Goal: Task Accomplishment & Management: Use online tool/utility

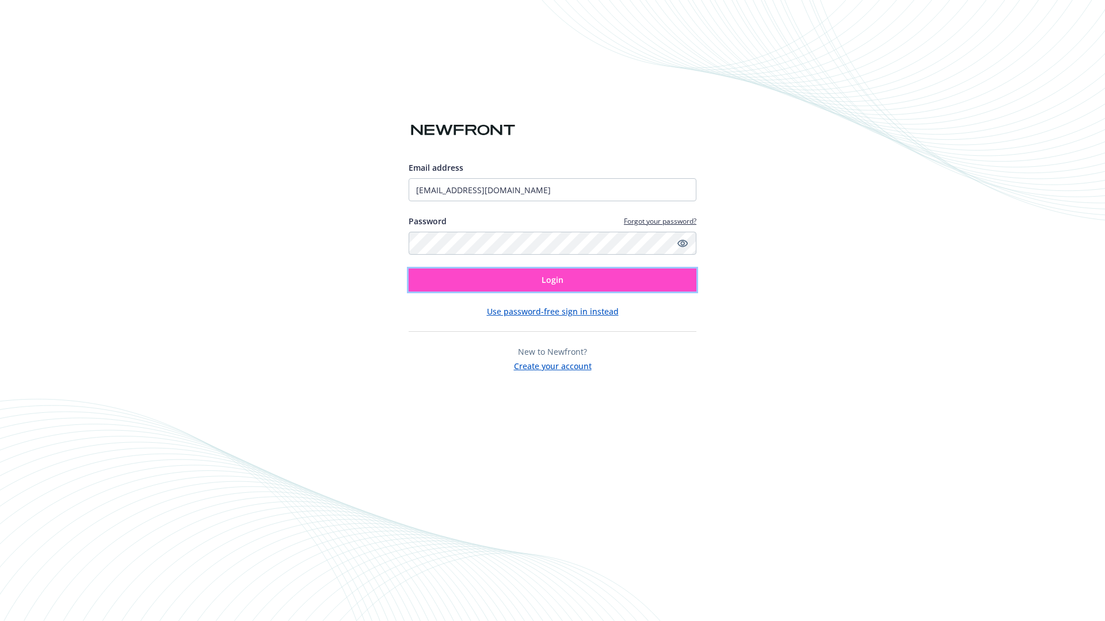
click at [552, 280] on span "Login" at bounding box center [552, 279] width 22 height 11
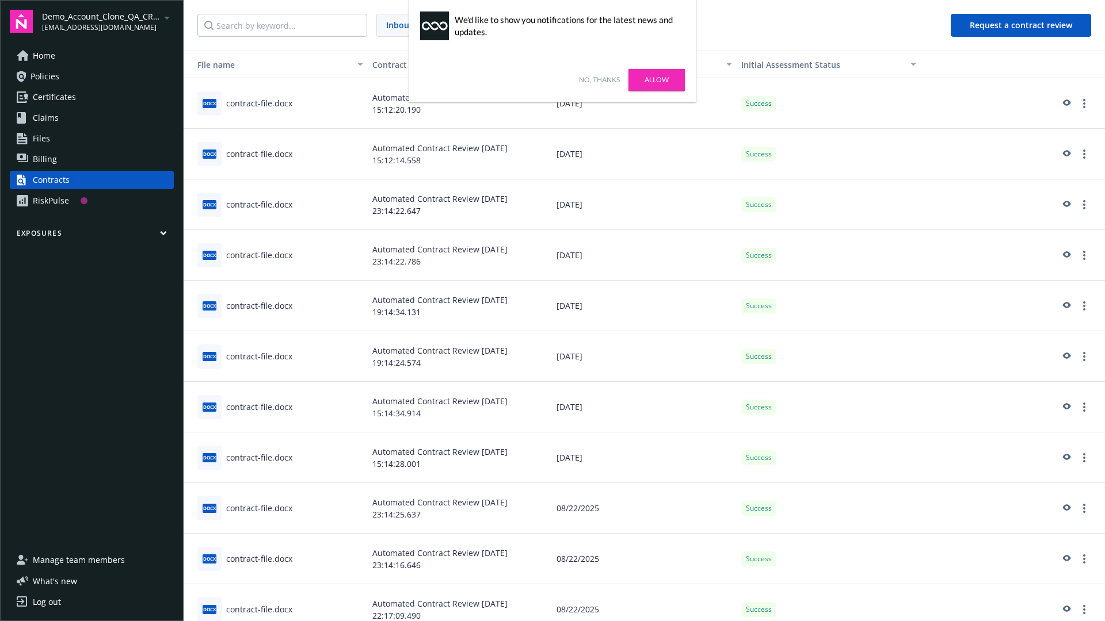
click at [599, 80] on link "No, thanks" at bounding box center [599, 80] width 41 height 10
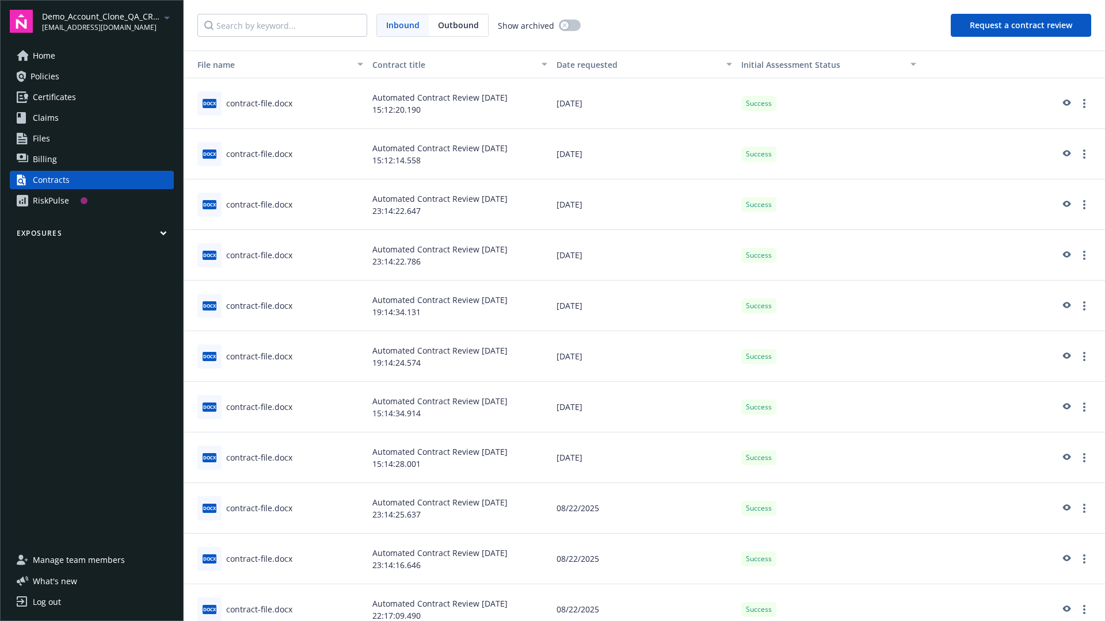
click at [1021, 25] on button "Request a contract review" at bounding box center [1020, 25] width 140 height 23
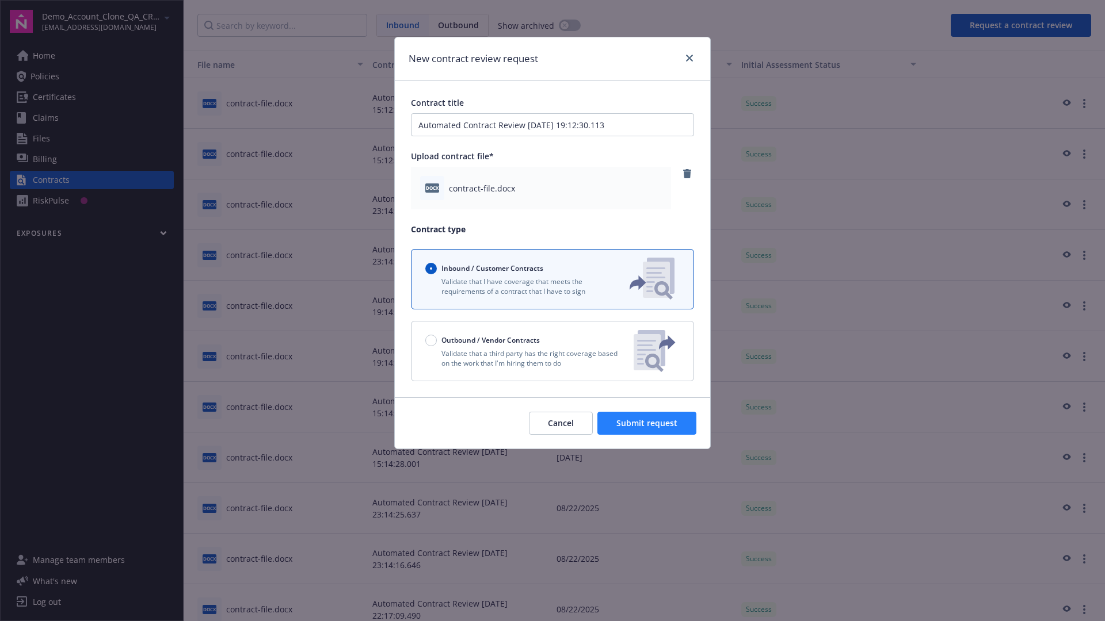
type input "Automated Contract Review 08-26-2025 19:12:30.113"
click at [647, 423] on span "Submit request" at bounding box center [646, 423] width 61 height 11
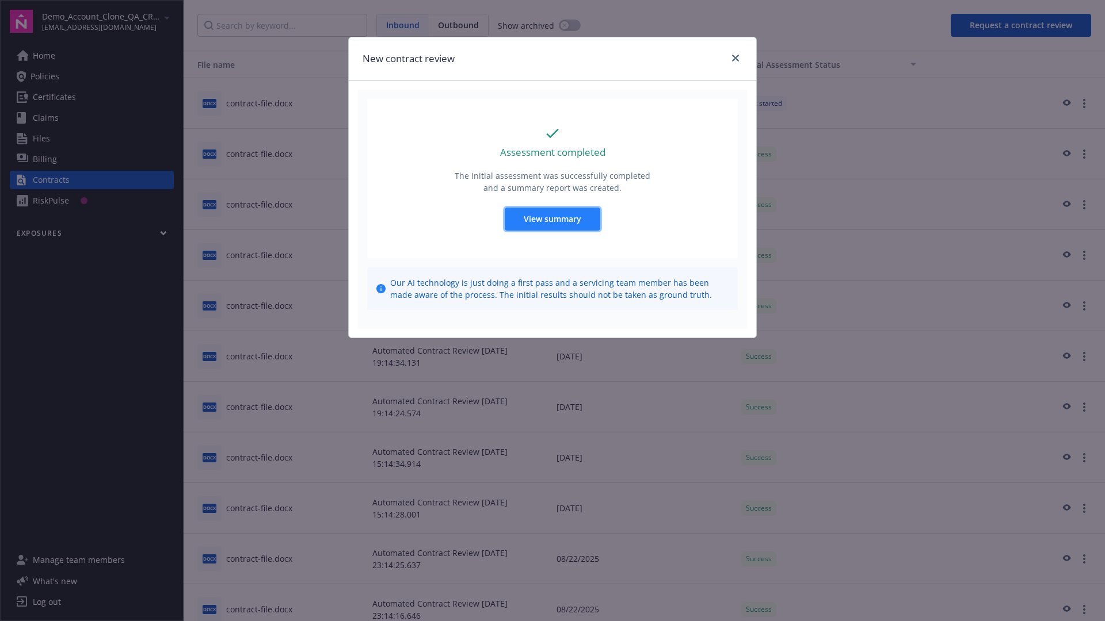
click at [552, 219] on span "View summary" at bounding box center [553, 218] width 58 height 11
